Goal: Task Accomplishment & Management: Manage account settings

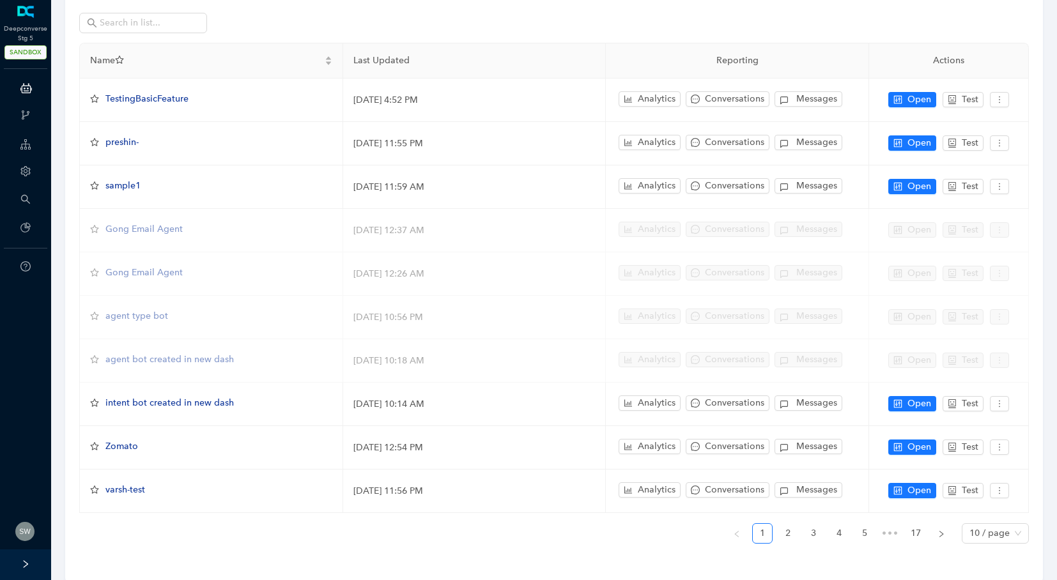
scroll to position [82, 0]
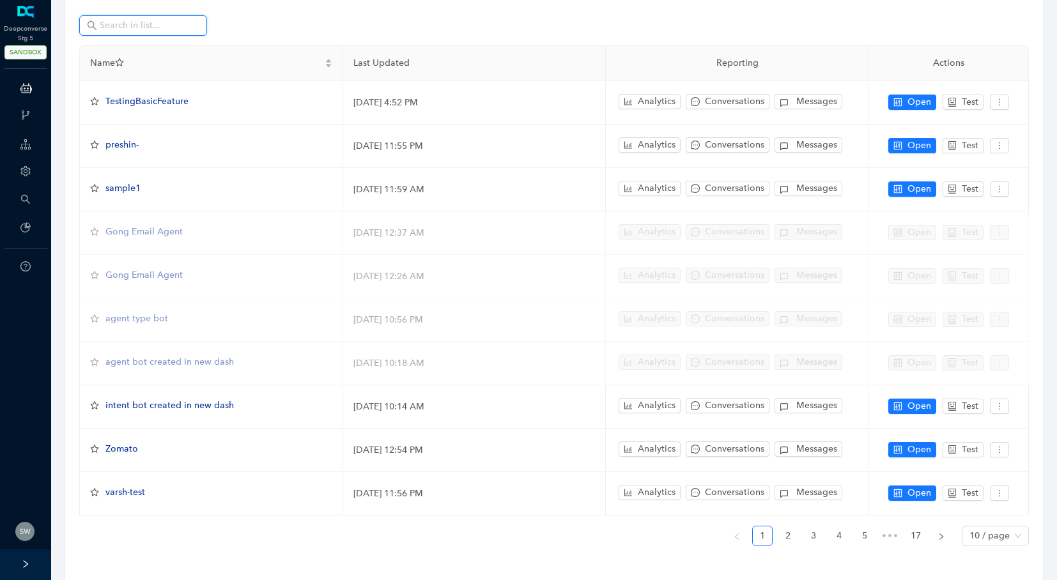
click at [147, 29] on input "text" at bounding box center [144, 26] width 89 height 14
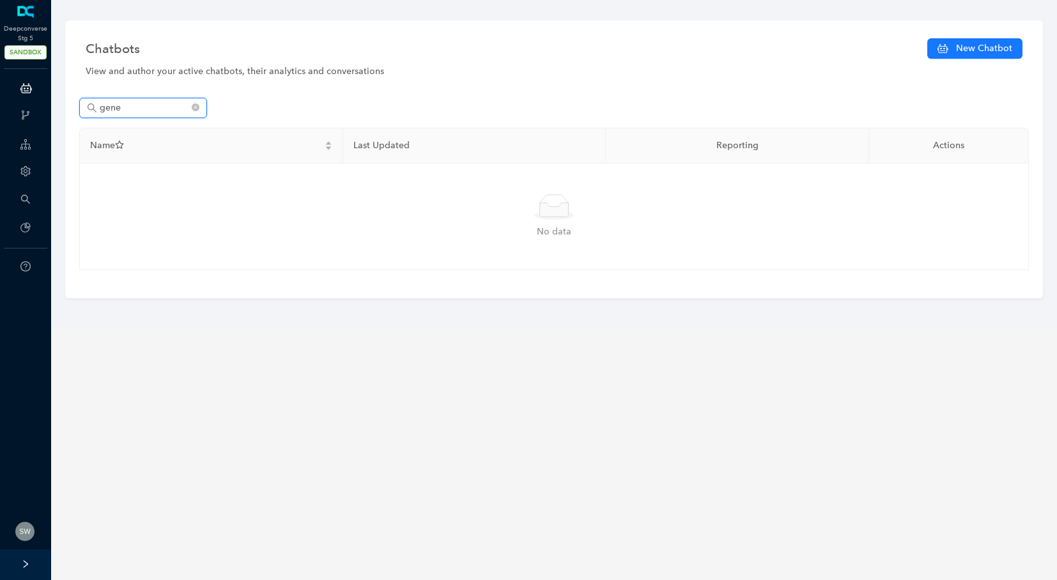
scroll to position [0, 0]
type input "generative"
click at [196, 108] on icon "close-circle" at bounding box center [196, 107] width 8 height 8
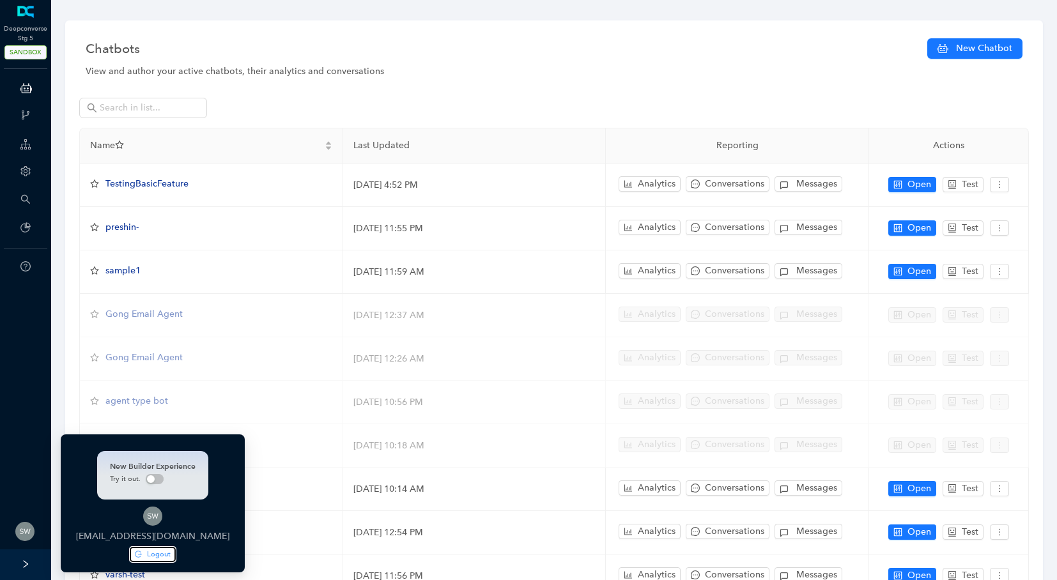
click at [135, 557] on icon "logout" at bounding box center [138, 554] width 7 height 7
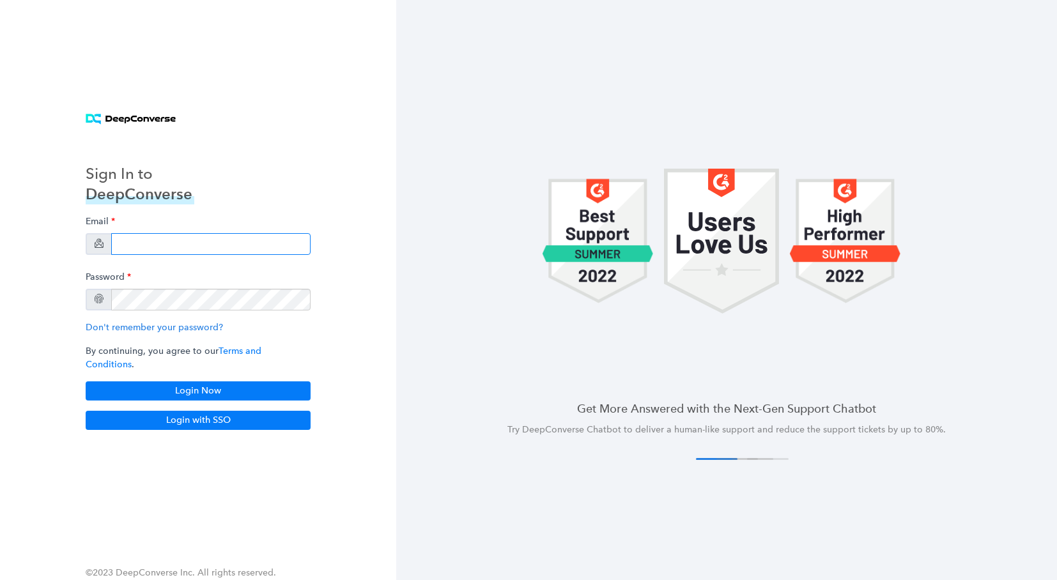
click at [142, 254] on input "email" at bounding box center [210, 244] width 199 height 22
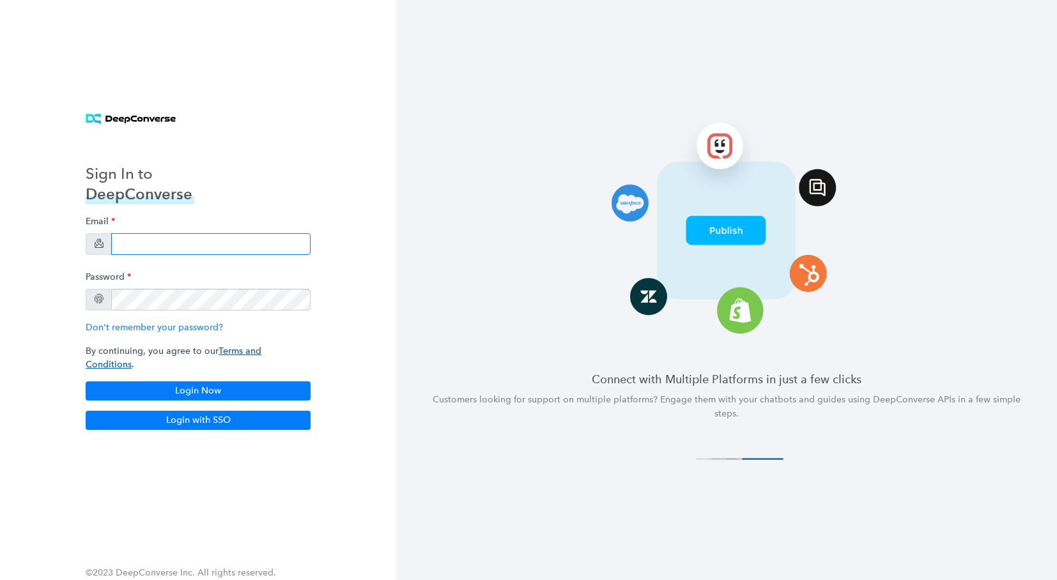
type input "[PERSON_NAME][EMAIL_ADDRESS][PERSON_NAME][DOMAIN_NAME]"
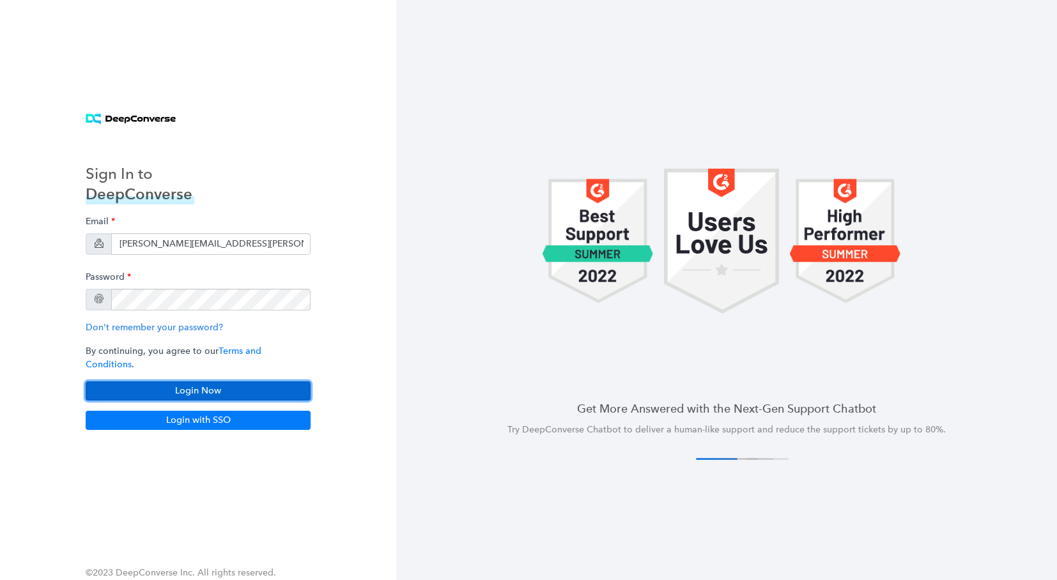
click at [224, 388] on button "Login Now" at bounding box center [198, 390] width 225 height 19
